Goal: Task Accomplishment & Management: Use online tool/utility

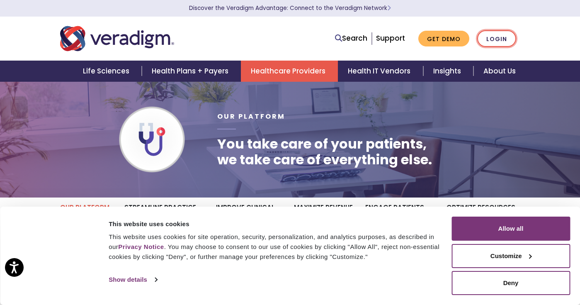
click at [516, 39] on link "Login" at bounding box center [496, 38] width 39 height 17
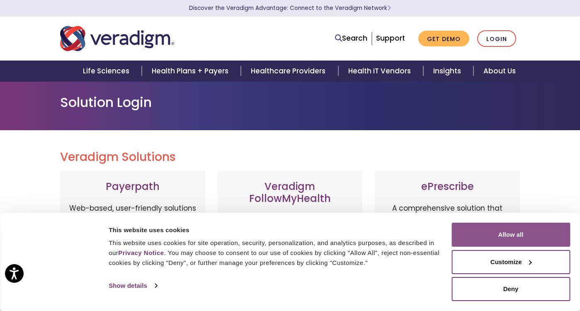
click at [510, 236] on button "Allow all" at bounding box center [510, 235] width 119 height 24
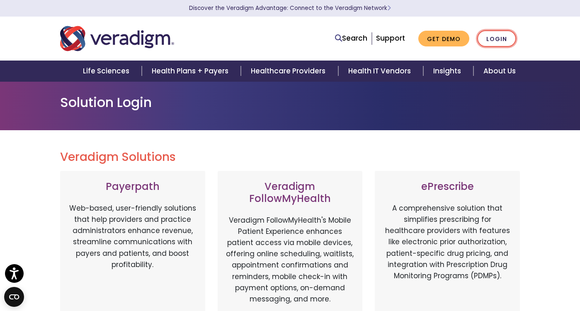
click at [516, 35] on link "Login" at bounding box center [496, 38] width 39 height 17
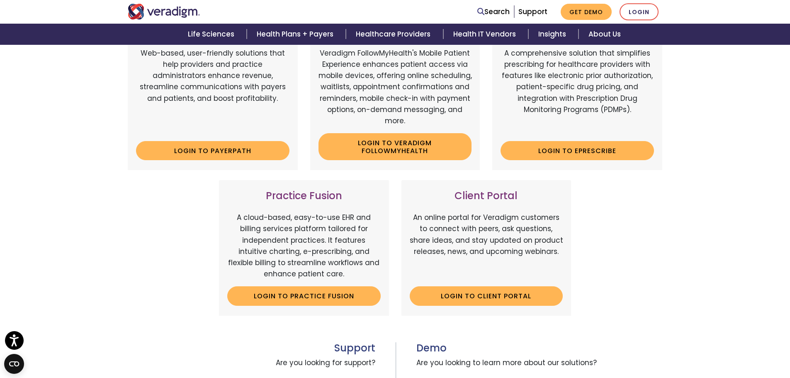
scroll to position [83, 0]
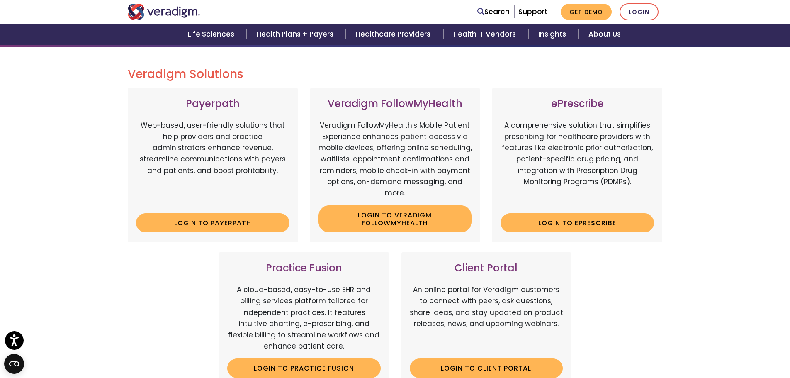
click at [580, 236] on div "ePrescribe A comprehensive solution that simplifies prescribing for healthcare …" at bounding box center [577, 165] width 170 height 154
click at [580, 221] on link "Login to ePrescribe" at bounding box center [576, 222] width 153 height 19
